Goal: Information Seeking & Learning: Learn about a topic

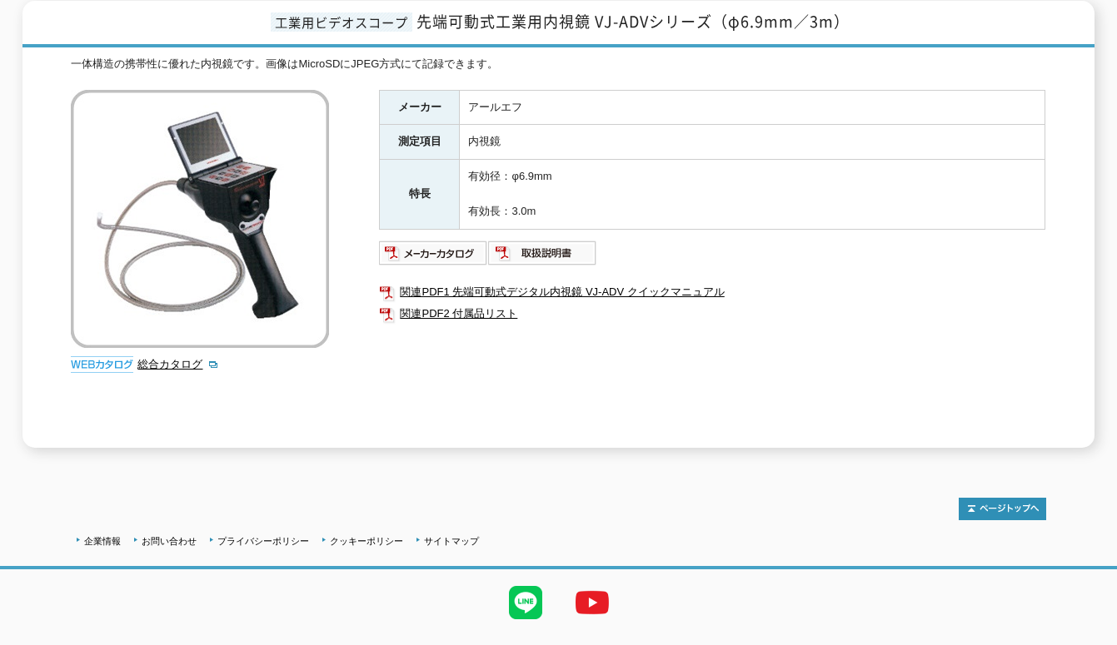
scroll to position [249, 0]
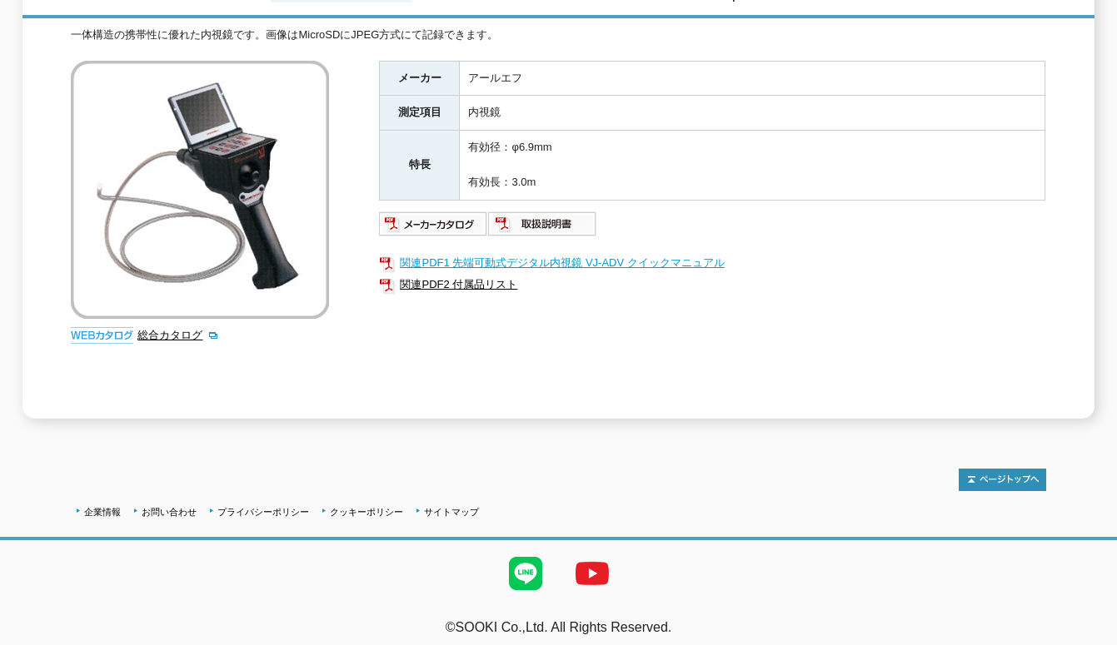
click at [580, 252] on link "関連PDF1 先端可動式デジタル内視鏡 VJ-ADV クイックマニュアル" at bounding box center [712, 263] width 666 height 22
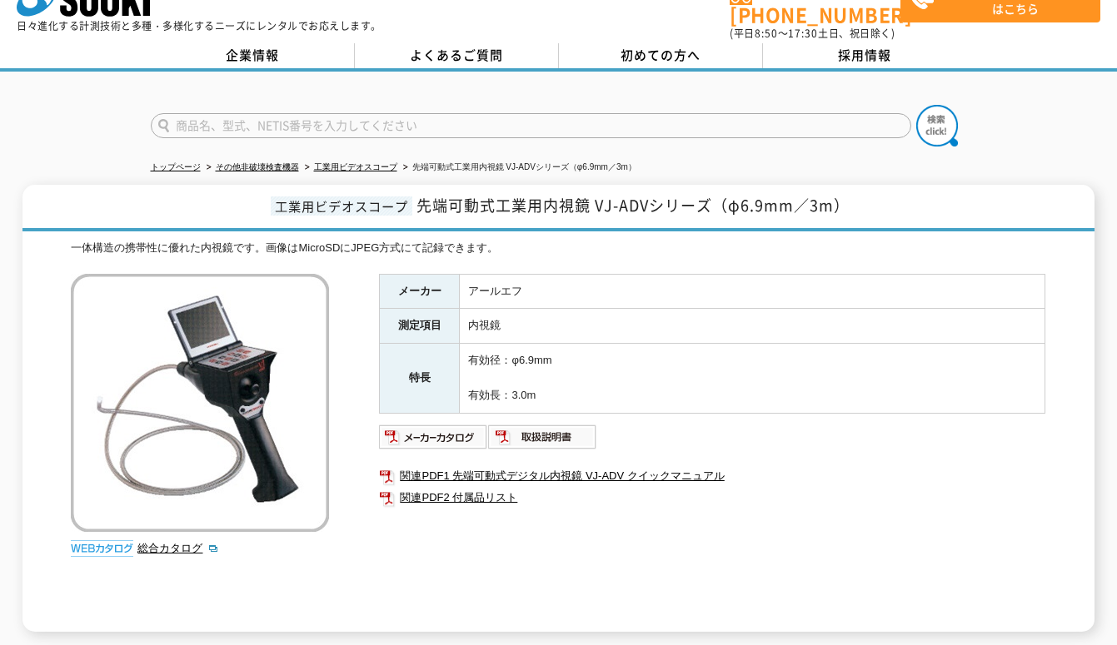
scroll to position [0, 0]
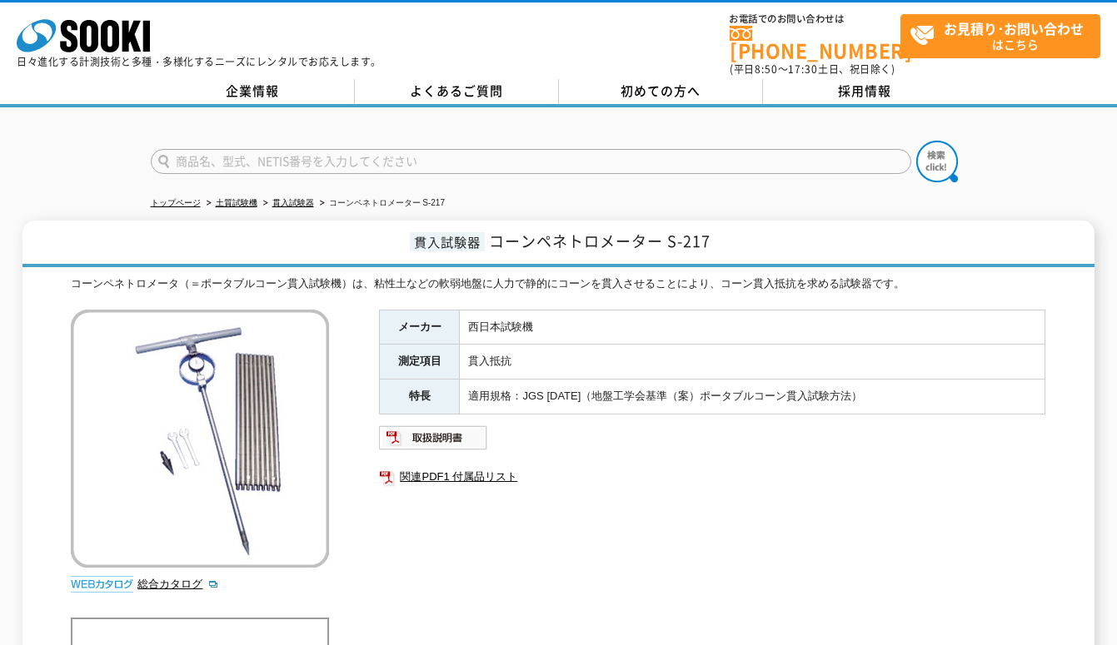
click at [464, 530] on div "メーカー 西日本試験機 測定項目 貫入抵抗 特長 適用規格：JGS 1431（地盤工学会基準（案）ポータブルコーン貫入試験方法） 関連PDF1 付属品リスト" at bounding box center [712, 489] width 666 height 358
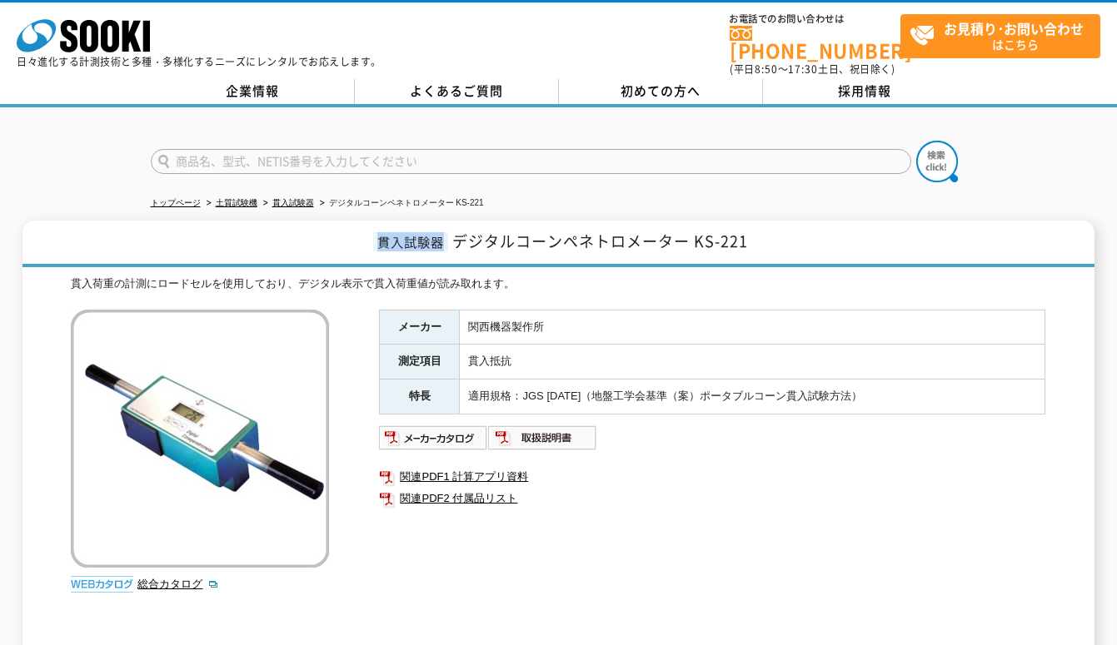
drag, startPoint x: 378, startPoint y: 233, endPoint x: 441, endPoint y: 237, distance: 63.4
click at [441, 237] on span "貫入試験器" at bounding box center [410, 241] width 75 height 19
click at [77, 221] on h1 "貫入試験器 デジタルコーンペネトロメーター KS-221" at bounding box center [558, 244] width 1072 height 47
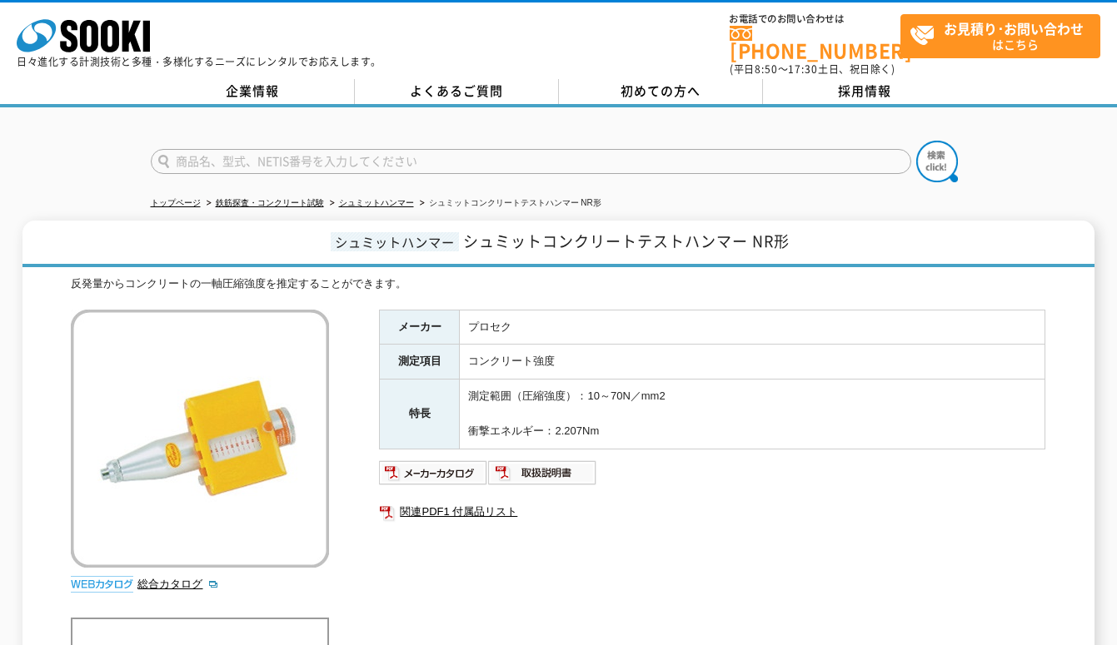
click at [49, 575] on div "シュミットハンマー シュミットコンクリートテストハンマー NR形 反発量からコンクリートの一軸圧縮強度を推定することができます。 総合カタログ メーカー プロ…" at bounding box center [558, 526] width 1072 height 610
